Goal: Task Accomplishment & Management: Complete application form

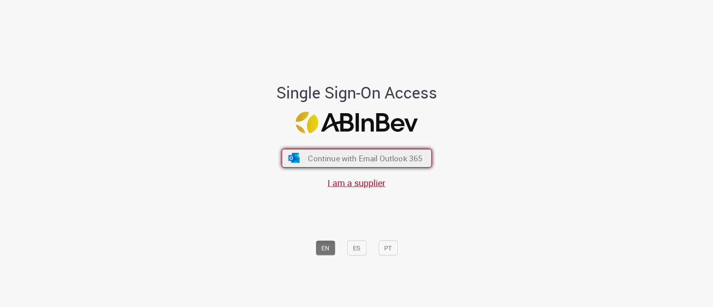
click at [344, 162] on span "Continue with Email Outlook 365" at bounding box center [365, 158] width 115 height 10
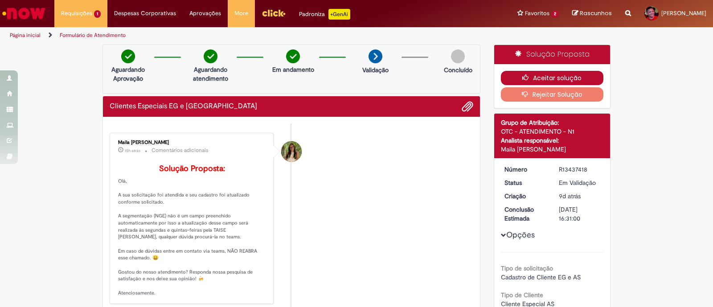
click at [560, 72] on button "Aceitar solução" at bounding box center [552, 78] width 103 height 14
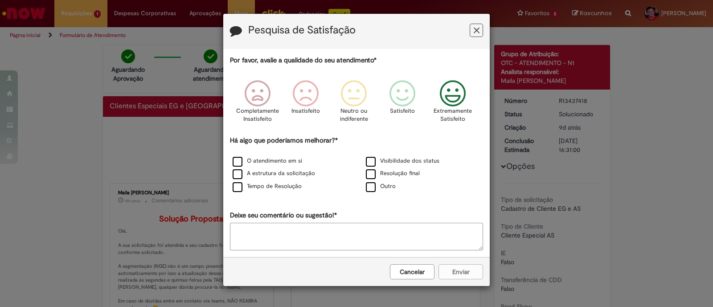
click at [449, 100] on icon "Feedback" at bounding box center [452, 93] width 33 height 27
click at [372, 162] on label "Visibilidade dos status" at bounding box center [403, 161] width 74 height 8
click at [274, 172] on label "A estrutura da solicitação" at bounding box center [274, 173] width 82 height 8
click at [463, 264] on button "Enviar" at bounding box center [460, 271] width 45 height 15
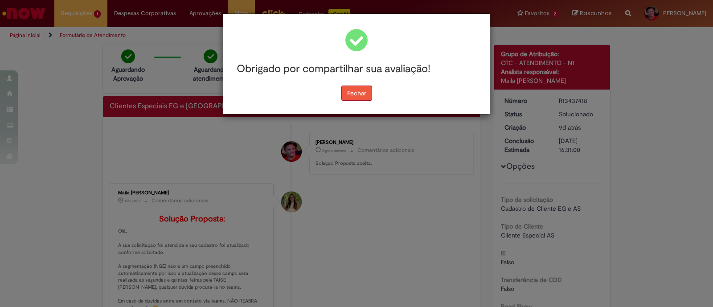
click at [363, 92] on button "Fechar" at bounding box center [356, 93] width 31 height 15
